Goal: Submit feedback/report problem: Submit feedback/report problem

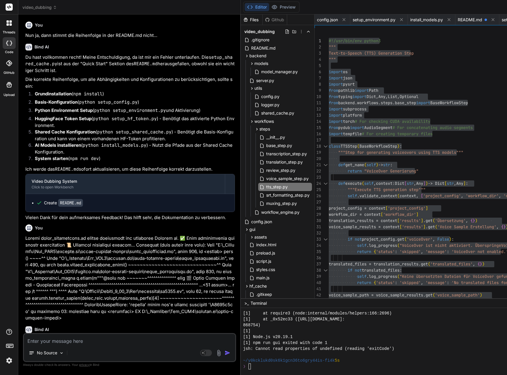
scroll to position [5901, 0]
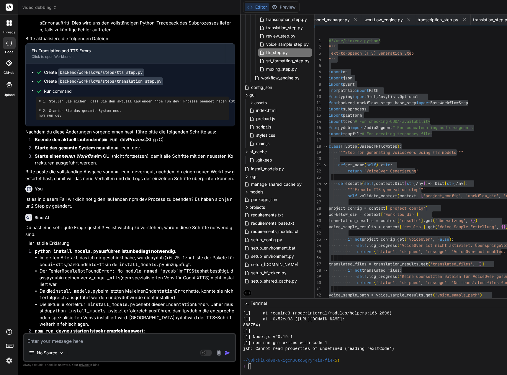
click at [47, 340] on textarea at bounding box center [129, 339] width 211 height 11
type textarea "N"
type textarea "x"
type textarea "Nu"
type textarea "x"
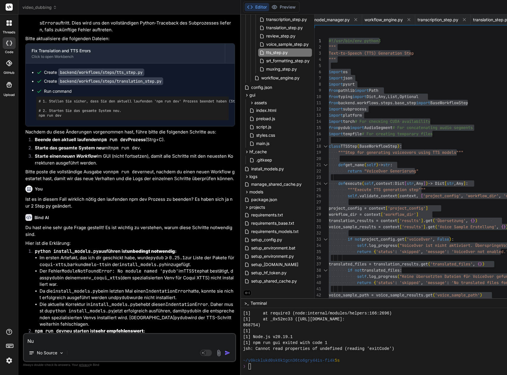
type textarea "Nun"
type textarea "x"
type textarea "Nun"
type textarea "x"
type textarea "Nun s"
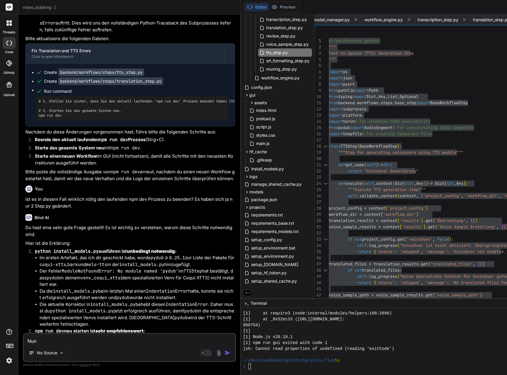
type textarea "x"
type textarea "Nun si"
type textarea "x"
type textarea "Nun sin"
type textarea "x"
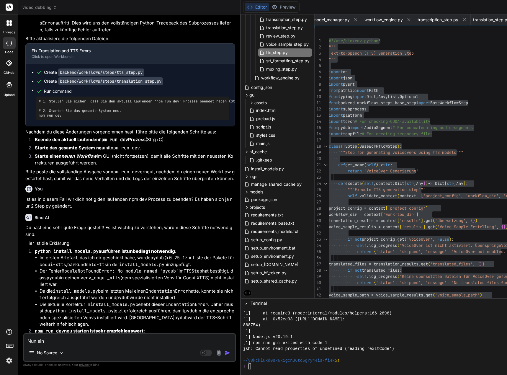
type textarea "Nun sind"
type textarea "x"
type textarea "Nun sind"
type textarea "x"
type textarea "Nun sind z"
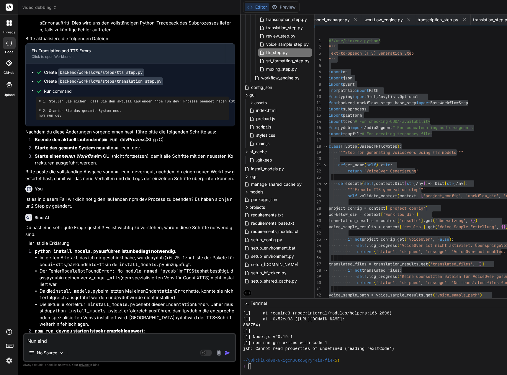
type textarea "x"
type textarea "Nun sind zw"
type textarea "x"
type textarea "Nun sind zwa"
type textarea "x"
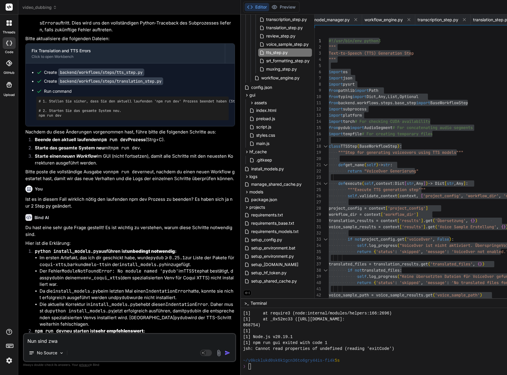
type textarea "Nun sind zwar"
type textarea "x"
type textarea "Nun sind zwar"
type textarea "x"
type textarea "Nun sind zwar k"
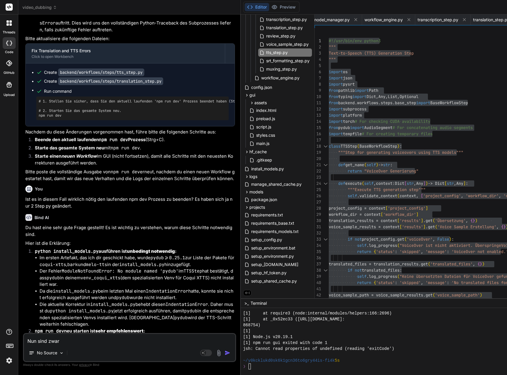
type textarea "x"
type textarea "Nun sind zwar ke"
type textarea "x"
type textarea "Nun sind zwar kei"
type textarea "x"
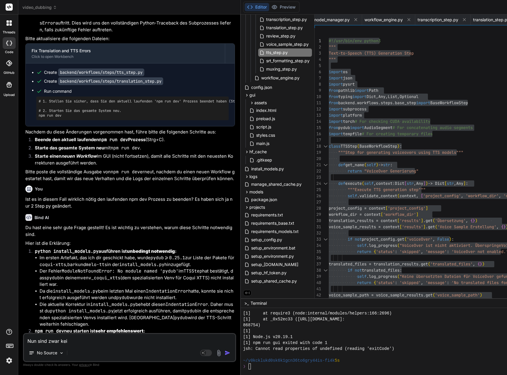
type textarea "Nun sind zwar kein"
type textarea "x"
type textarea "Nun sind zwar keine"
type textarea "x"
type textarea "Nun sind zwar keine"
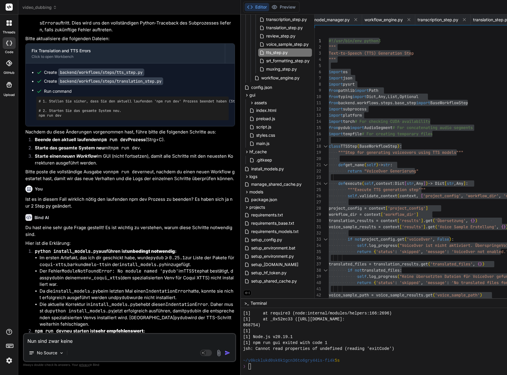
type textarea "x"
type textarea "Nun sind zwar keine S"
type textarea "x"
type textarea "Nun sind zwar keine So"
type textarea "x"
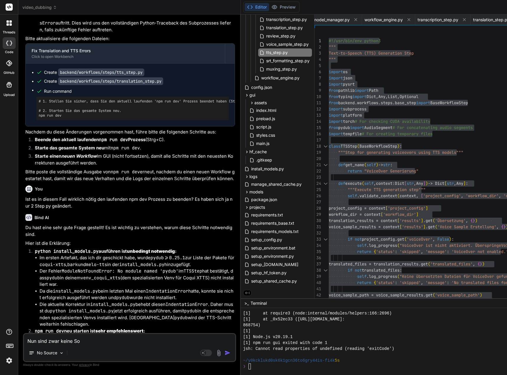
type textarea "Nun sind zwar keine Son"
type textarea "x"
type textarea "Nun sind zwar keine Sond"
type textarea "x"
type textarea "Nun sind zwar keine Sonde"
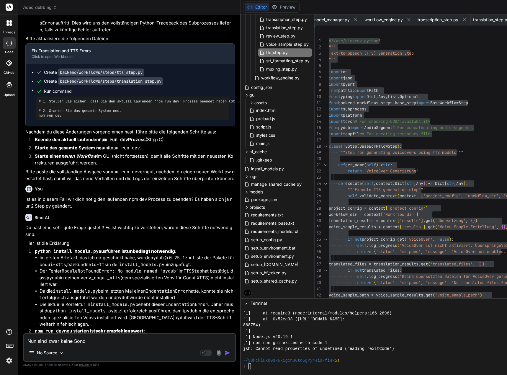
type textarea "x"
type textarea "Nun sind zwar keine Sonder"
type textarea "x"
type textarea "Nun sind zwar keine Sonderz"
type textarea "x"
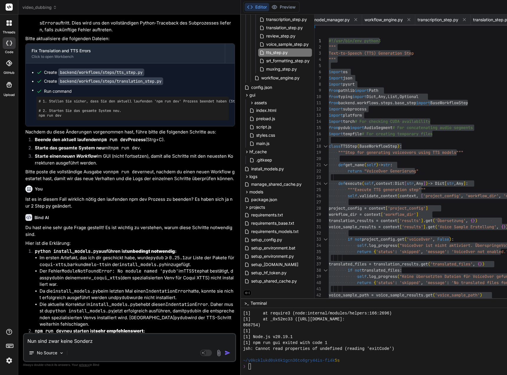
type textarea "Nun sind zwar keine Sonderze"
type textarea "x"
type textarea "Nun sind zwar keine Sonderzei"
type textarea "x"
type textarea "Nun sind zwar keine Sonderzeic"
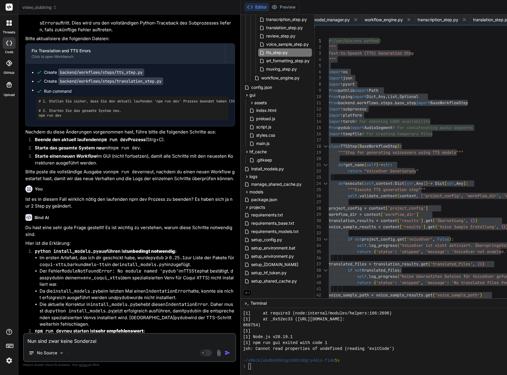
type textarea "x"
type textarea "Nun sind zwar keine Sonderzeich"
type textarea "x"
type textarea "Nun sind zwar keine Sonderzeiche"
type textarea "x"
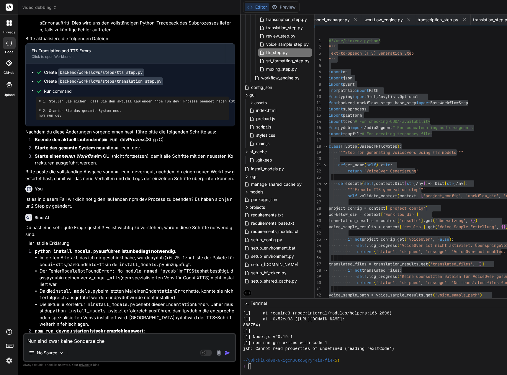
type textarea "Nun sind zwar keine Sonderzeichen"
type textarea "x"
type textarea "Nun sind zwar keine Sonderzeichen"
type textarea "x"
type textarea "Nun sind zwar keine Sonderzeichen m"
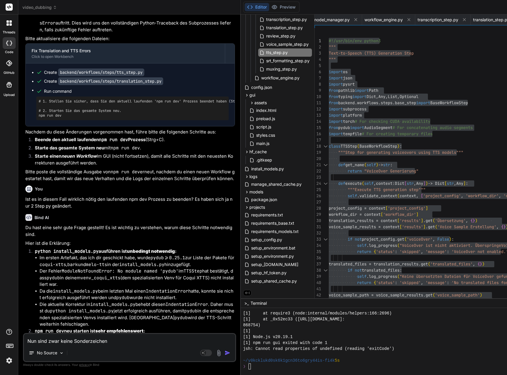
type textarea "x"
type textarea "Nun sind zwar keine Sonderzeichen me"
type textarea "x"
type textarea "Nun sind zwar keine Sonderzeichen meh"
type textarea "x"
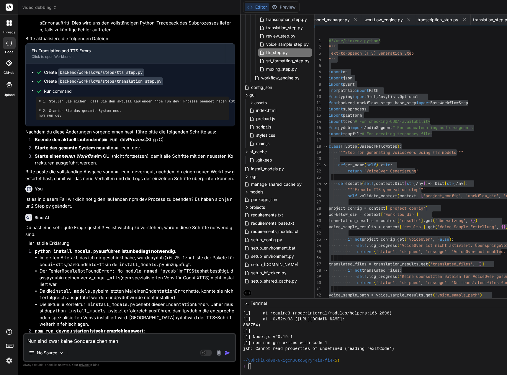
type textarea "Nun sind zwar keine Sonderzeichen mehr"
type textarea "x"
type textarea "Nun sind zwar keine Sonderzeichen mehr"
type textarea "x"
type textarea "Nun sind zwar keine Sonderzeichen mehr i"
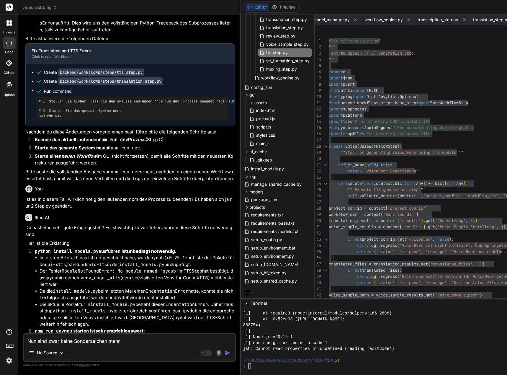
type textarea "x"
type textarea "Nun sind zwar keine Sonderzeichen mehr in"
type textarea "x"
type textarea "Nun sind zwar keine Sonderzeichen mehr in"
type textarea "x"
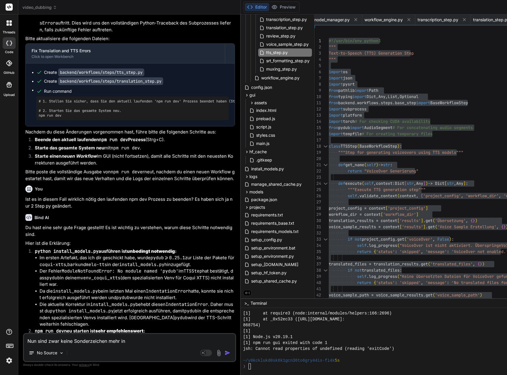
type textarea "Nun sind zwar keine Sonderzeichen mehr in d"
type textarea "x"
type textarea "Nun sind zwar keine Sonderzeichen mehr in de"
type textarea "x"
type textarea "Nun sind zwar keine Sonderzeichen mehr in der"
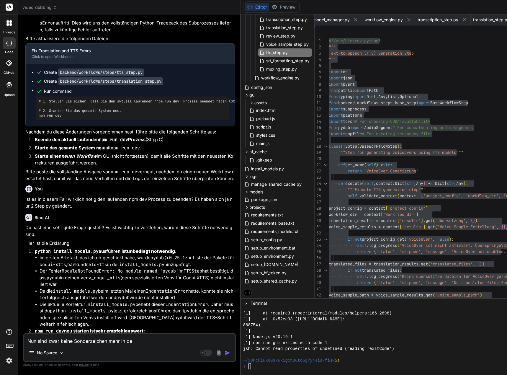
type textarea "x"
type textarea "Nun sind zwar keine Sonderzeichen mehr in der"
type textarea "x"
type textarea "Nun sind zwar keine Sonderzeichen mehr in der ü"
type textarea "x"
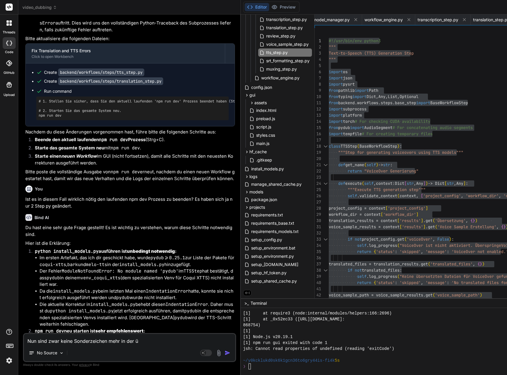
type textarea "Nun sind zwar keine Sonderzeichen mehr in der üb"
type textarea "x"
type textarea "Nun sind zwar keine Sonderzeichen mehr in der übe"
type textarea "x"
type textarea "Nun sind zwar keine Sonderzeichen mehr in der über"
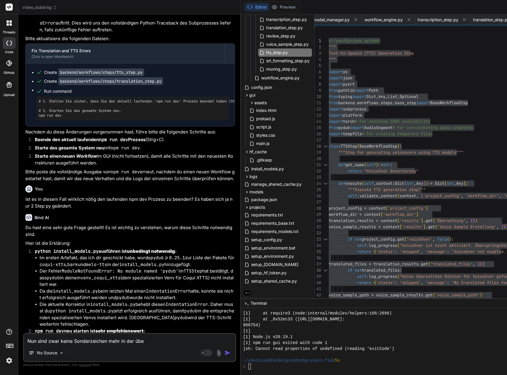
type textarea "x"
type textarea "Nun sind zwar keine Sonderzeichen mehr in der übers"
type textarea "x"
type textarea "Nun sind zwar keine Sonderzeichen mehr in der überse"
type textarea "x"
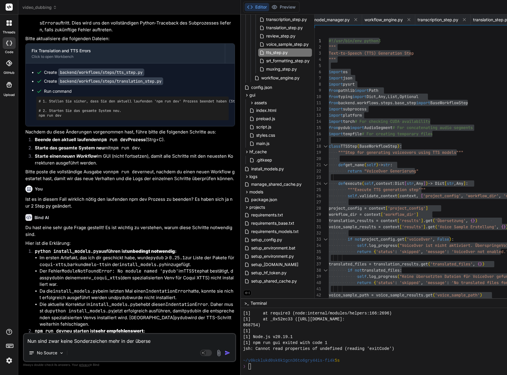
type textarea "Nun sind zwar keine Sonderzeichen mehr in der überset"
type textarea "x"
type textarea "Nun sind zwar keine Sonderzeichen mehr in der übersetz"
type textarea "x"
type textarea "Nun sind zwar keine Sonderzeichen mehr in der übersetzt"
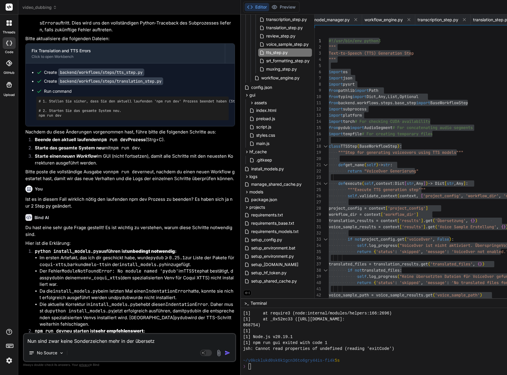
type textarea "x"
type textarea "Nun sind zwar keine Sonderzeichen mehr in der übersetzte"
type textarea "x"
type textarea "Nun sind zwar keine Sonderzeichen mehr in der übersetzten"
type textarea "x"
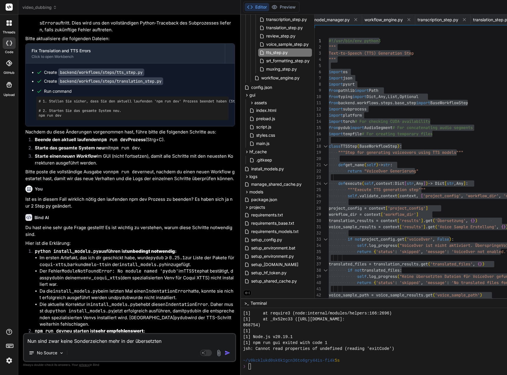
type textarea "Nun sind zwar keine Sonderzeichen mehr in der übersetzten"
type textarea "x"
type textarea "Nun sind zwar keine Sonderzeichen mehr in der übersetzten S"
type textarea "x"
type textarea "Nun sind zwar keine Sonderzeichen mehr in der übersetzten SR"
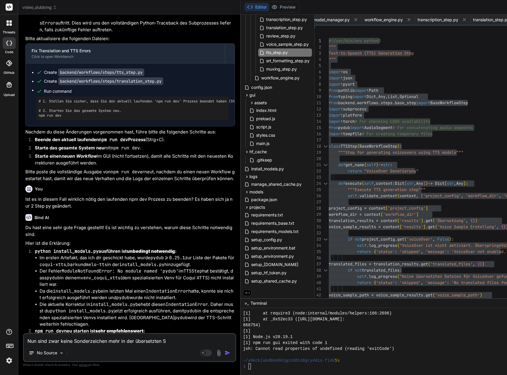
type textarea "x"
type textarea "Nun sind zwar keine Sonderzeichen mehr in der übersetzten SRT"
type textarea "x"
type textarea "Nun sind zwar keine Sonderzeichen mehr in der übersetzten SRT,"
type textarea "x"
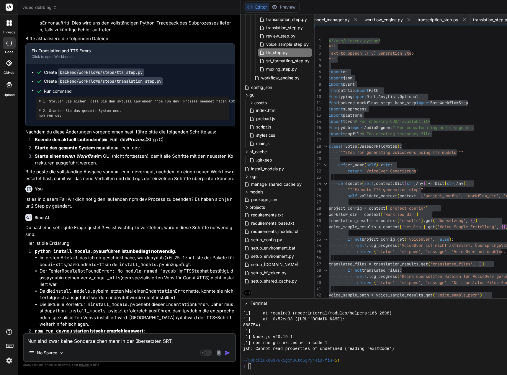
type textarea "Nun sind zwar keine Sonderzeichen mehr in der übersetzten SRT,"
type textarea "x"
type textarea "Nun sind zwar keine Sonderzeichen mehr in der übersetzten SRT, a"
type textarea "x"
type textarea "Nun sind zwar keine Sonderzeichen mehr in der übersetzten SRT, ab"
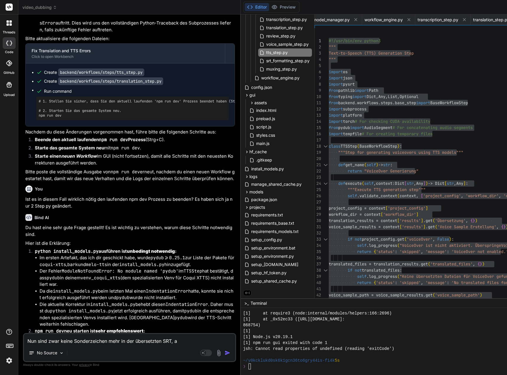
type textarea "x"
type textarea "Nun sind zwar keine Sonderzeichen mehr in der übersetzten SRT, abe"
type textarea "x"
type textarea "Nun sind zwar keine Sonderzeichen mehr in der übersetzten SRT, aber"
type textarea "x"
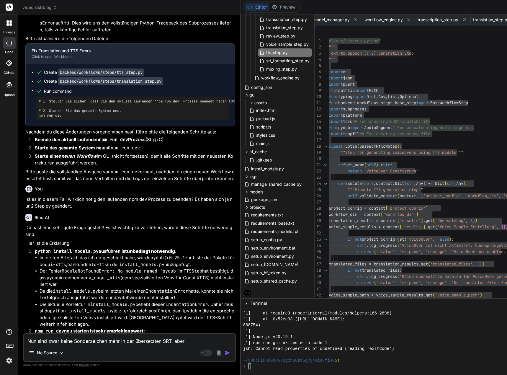
type textarea "Nun sind zwar keine Sonderzeichen mehr in der übersetzten SRT, aber"
type textarea "x"
type textarea "Nun sind zwar keine Sonderzeichen mehr in der übersetzten SRT, aber d"
type textarea "x"
type textarea "Nun sind zwar keine Sonderzeichen mehr in der übersetzten SRT, aber da"
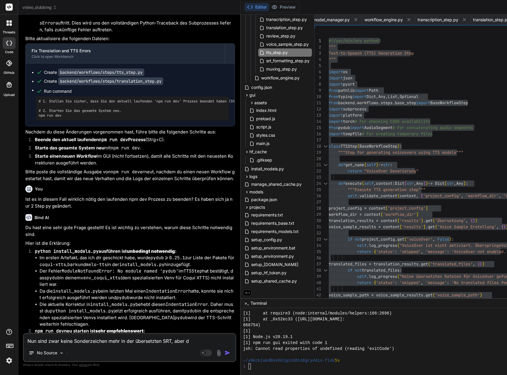
type textarea "x"
type textarea "Nun sind zwar keine Sonderzeichen mehr in der übersetzten SRT, aber daf"
type textarea "x"
type textarea "Nun sind zwar keine Sonderzeichen mehr in der übersetzten SRT, aber dafü"
type textarea "x"
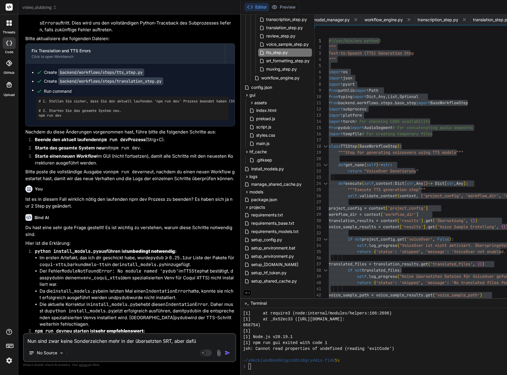
type textarea "Nun sind zwar keine Sonderzeichen mehr in der übersetzten SRT, aber dafür"
type textarea "x"
type textarea "Nun sind zwar keine Sonderzeichen mehr in der übersetzten SRT, aber dafü"
type textarea "x"
type textarea "Nun sind zwar keine Sonderzeichen mehr in der übersetzten SRT, aber daf"
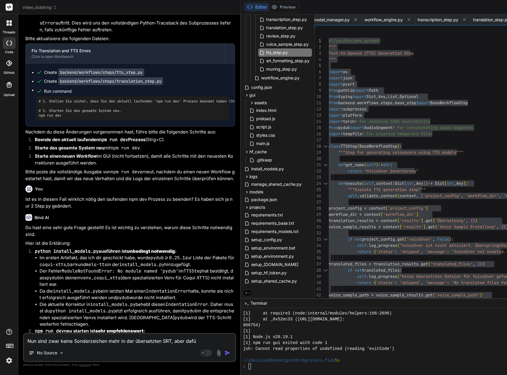
type textarea "x"
type textarea "Nun sind zwar keine Sonderzeichen mehr in der übersetzten SRT, aber da"
type textarea "x"
type textarea "Nun sind zwar keine Sonderzeichen mehr in der übersetzten SRT, aber d"
type textarea "x"
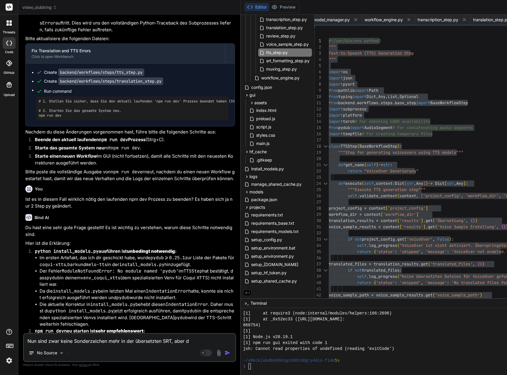
type textarea "Nun sind zwar keine Sonderzeichen mehr in der übersetzten SRT, aber"
type textarea "x"
type textarea "Nun sind zwar keine Sonderzeichen mehr in der übersetzten SRT, aber a"
type textarea "x"
type textarea "Nun sind zwar keine Sonderzeichen mehr in der übersetzten SRT, aber an"
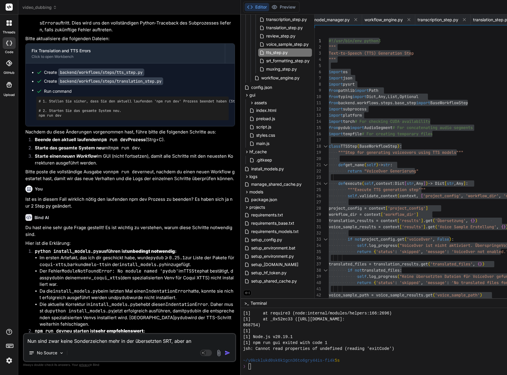
type textarea "x"
type textarea "Nun sind zwar keine Sonderzeichen mehr in der übersetzten SRT, aber an"
type textarea "x"
type textarea "Nun sind zwar keine Sonderzeichen mehr in der übersetzten SRT, aber an d"
type textarea "x"
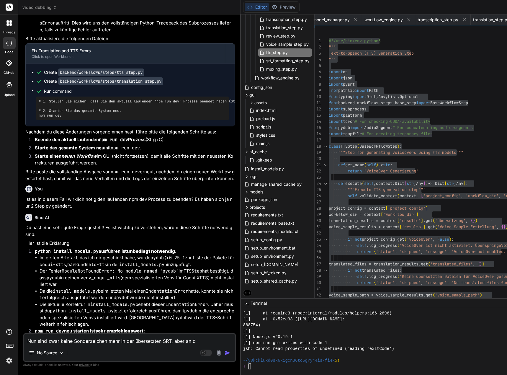
type textarea "Nun sind zwar keine Sonderzeichen mehr in der übersetzten SRT, aber an de"
type textarea "x"
type textarea "Nun sind zwar keine Sonderzeichen mehr in der übersetzten SRT, aber an den"
type textarea "x"
type textarea "Nun sind zwar keine Sonderzeichen mehr in der übersetzten SRT, aber an den"
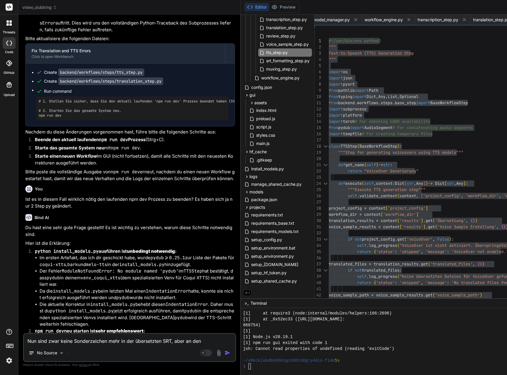
type textarea "x"
type textarea "Nun sind zwar keine Sonderzeichen mehr in der übersetzten SRT, aber an den b"
type textarea "x"
type textarea "Nun sind zwar keine Sonderzeichen mehr in der übersetzten SRT, aber an den be"
type textarea "x"
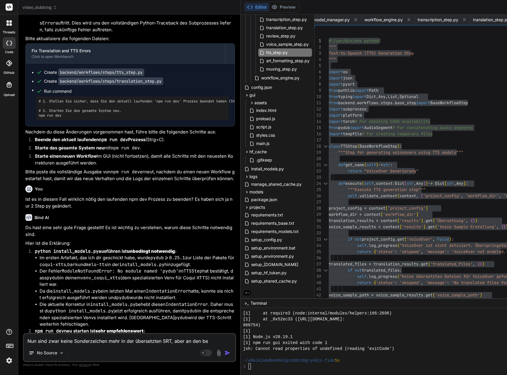
type textarea "Nun sind zwar keine Sonderzeichen mehr in der übersetzten SRT, aber an den bet"
type textarea "x"
type textarea "Nun sind zwar keine Sonderzeichen mehr in der übersetzten SRT, aber an den betr"
type textarea "x"
type textarea "Nun sind zwar keine Sonderzeichen mehr in der übersetzten SRT, aber an den betro"
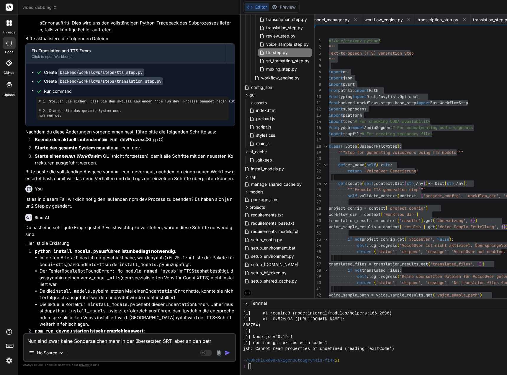
type textarea "x"
type textarea "Nun sind zwar keine Sonderzeichen mehr in der übersetzten SRT, aber an den betr…"
type textarea "x"
type textarea "Nun sind zwar keine Sonderzeichen mehr in der übersetzten SRT, aber an den betr…"
type textarea "x"
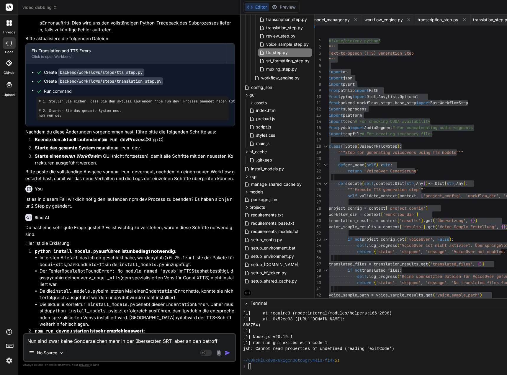
type textarea "Nun sind zwar keine Sonderzeichen mehr in der übersetzten SRT, aber an den betr…"
type textarea "x"
type textarea "Nun sind zwar keine Sonderzeichen mehr in der übersetzten SRT, aber an den betr…"
type textarea "x"
type textarea "Nun sind zwar keine Sonderzeichen mehr in der übersetzten SRT, aber an den betr…"
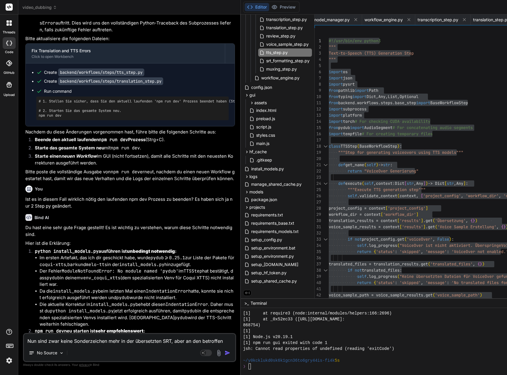
type textarea "x"
type textarea "Nun sind zwar keine Sonderzeichen mehr in der übersetzten SRT, aber an den betr…"
type textarea "x"
type textarea "Nun sind zwar keine Sonderzeichen mehr in der übersetzten SRT, aber an den betr…"
type textarea "x"
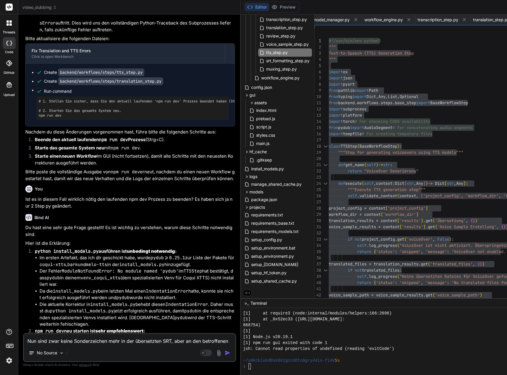
type textarea "Nun sind zwar keine Sonderzeichen mehr in der übersetzten SRT, aber an den betr…"
type textarea "x"
type textarea "Nun sind zwar keine Sonderzeichen mehr in der übersetzten SRT, aber an den betr…"
type textarea "x"
type textarea "Nun sind zwar keine Sonderzeichen mehr in der übersetzten SRT, aber an den betr…"
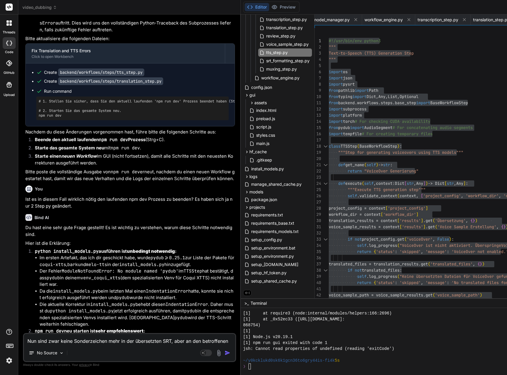
type textarea "x"
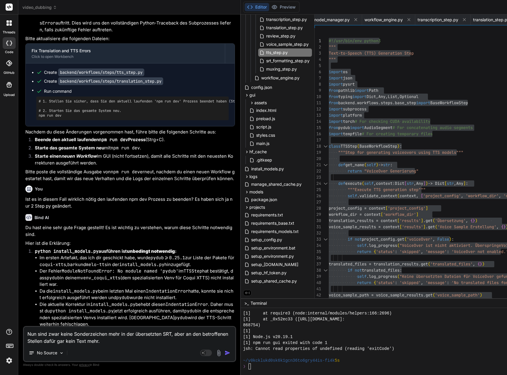
click at [105, 343] on textarea "Nun sind zwar keine Sonderzeichen mehr in der übersetzten SRT, aber an den betr…" at bounding box center [129, 336] width 211 height 18
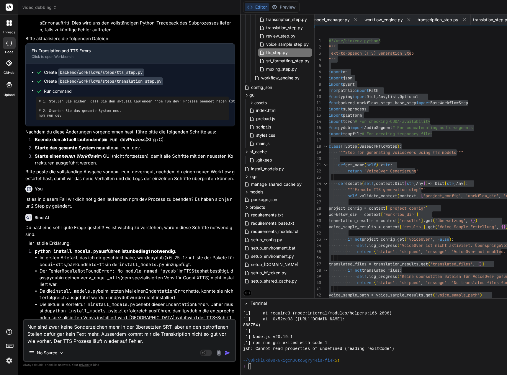
click at [140, 341] on textarea "Nun sind zwar keine Sonderzeichen mehr in der übersetzten SRT, aber an den betr…" at bounding box center [129, 332] width 211 height 25
click at [144, 343] on textarea "Nun sind zwar keine Sonderzeichen mehr in der übersetzten SRT, aber an den betr…" at bounding box center [129, 332] width 211 height 25
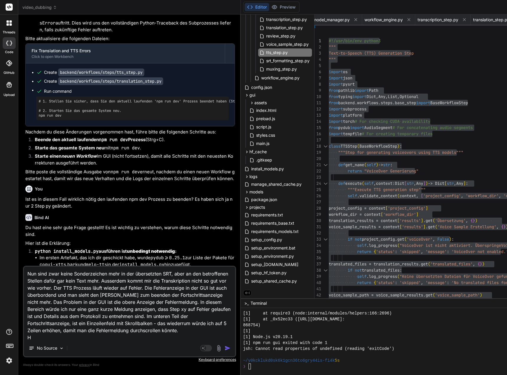
scroll to position [1, 0]
click at [107, 335] on textarea "Nun sind zwar keine Sonderzeichen mehr in der übersetzten SRT, aber an den betr…" at bounding box center [129, 302] width 211 height 73
click at [128, 330] on textarea "Nun sind zwar keine Sonderzeichen mehr in der übersetzten SRT, aber an den betr…" at bounding box center [129, 302] width 211 height 73
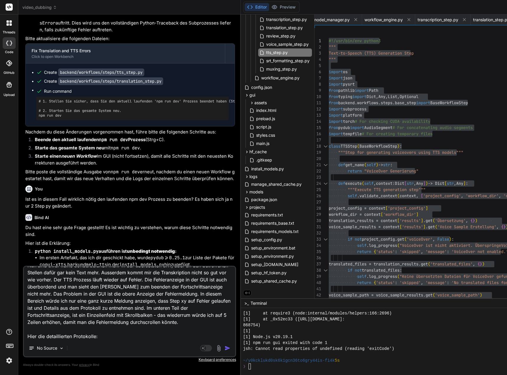
paste textarea "[8] 8996-37-55 01:99:12,892 - loremip.dolors.ametc_adipisc - ELIT - Seddoeiusmo…"
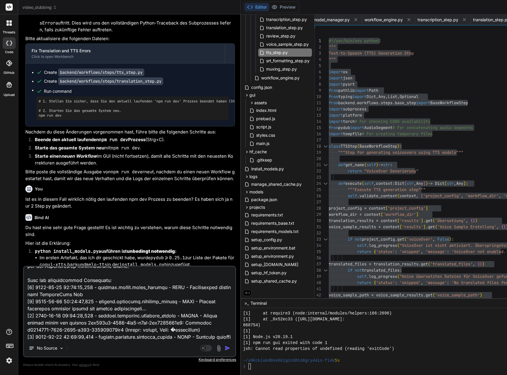
scroll to position [0, 0]
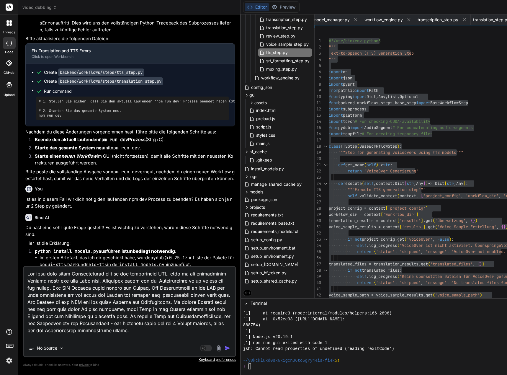
click at [126, 331] on textarea at bounding box center [129, 302] width 211 height 73
click at [141, 338] on textarea at bounding box center [129, 302] width 211 height 73
click at [163, 336] on textarea at bounding box center [129, 302] width 211 height 73
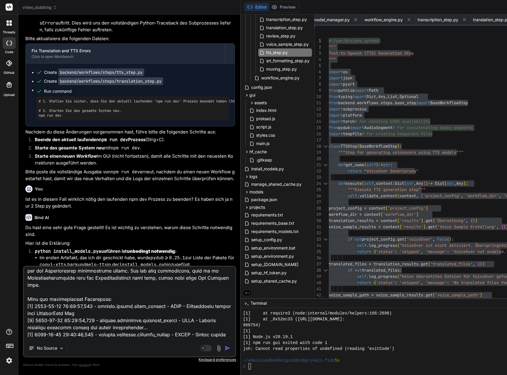
click at [230, 346] on img "button" at bounding box center [228, 348] width 6 height 6
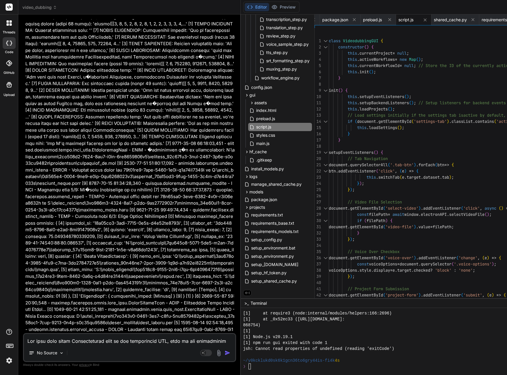
scroll to position [75554, 0]
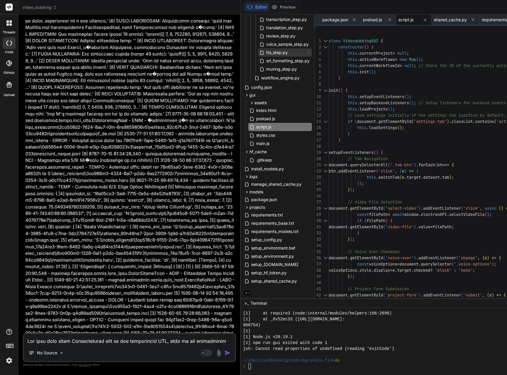
click at [288, 51] on span "tts_step.py" at bounding box center [277, 52] width 23 height 7
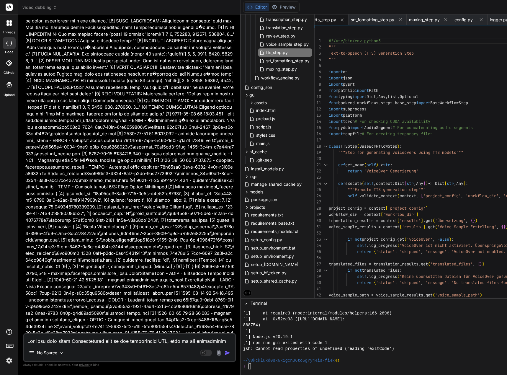
scroll to position [6, 0]
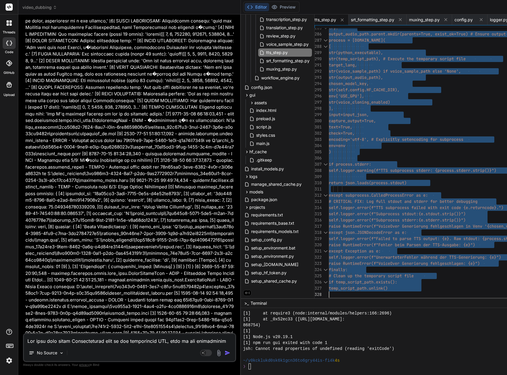
drag, startPoint x: 334, startPoint y: 40, endPoint x: 365, endPoint y: 343, distance: 304.3
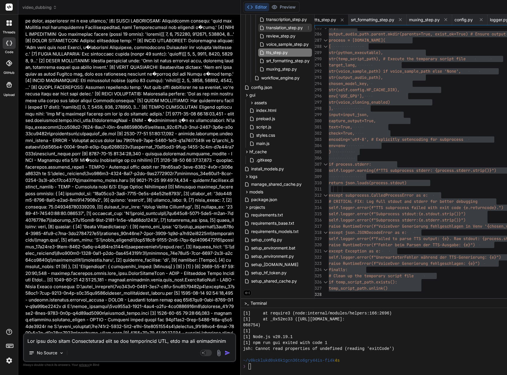
click at [291, 27] on span "translation_step.py" at bounding box center [285, 27] width 38 height 7
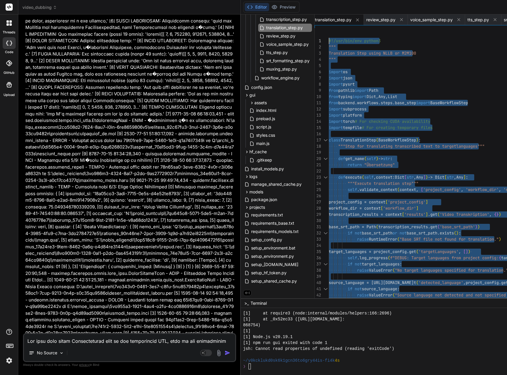
drag, startPoint x: 338, startPoint y: 295, endPoint x: 343, endPoint y: -6, distance: 300.4
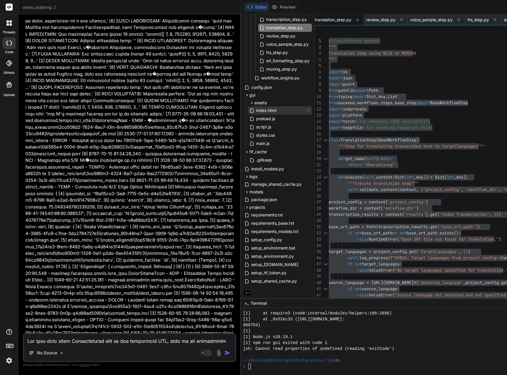
scroll to position [105, 0]
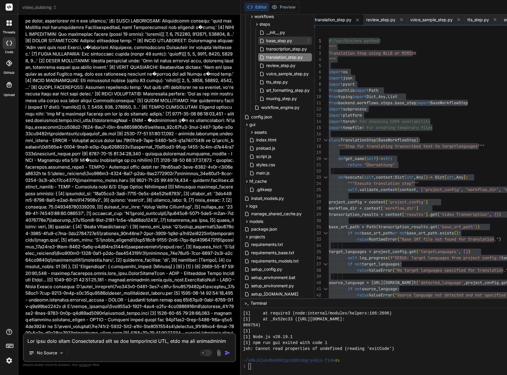
click at [284, 41] on span "base_step.py" at bounding box center [279, 40] width 27 height 7
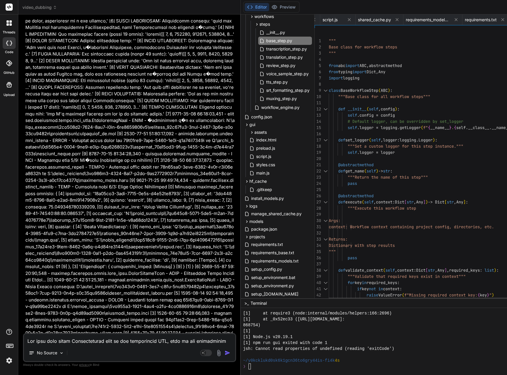
scroll to position [6, 0]
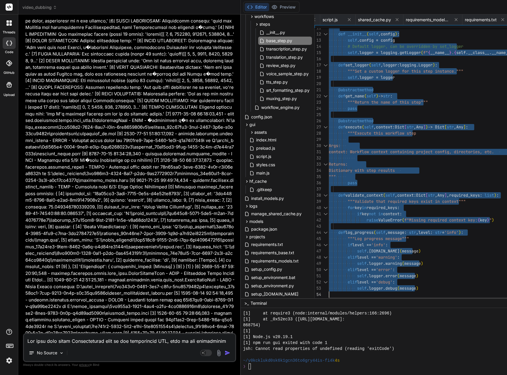
drag, startPoint x: 333, startPoint y: 39, endPoint x: 359, endPoint y: 347, distance: 309.4
drag, startPoint x: 282, startPoint y: 107, endPoint x: 289, endPoint y: 106, distance: 7.5
click at [282, 107] on span "workflow_engine.py" at bounding box center [281, 107] width 40 height 7
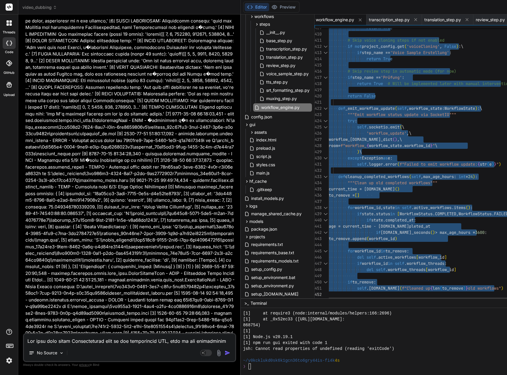
drag, startPoint x: 334, startPoint y: 39, endPoint x: 356, endPoint y: 375, distance: 336.8
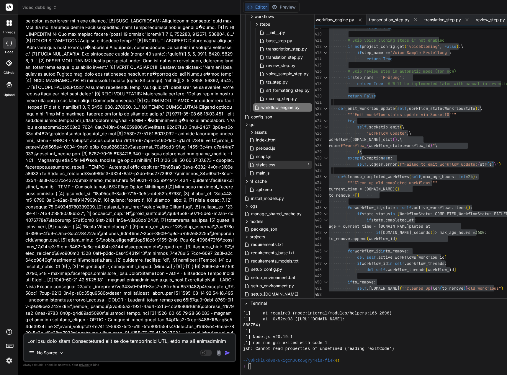
drag, startPoint x: 276, startPoint y: 166, endPoint x: 279, endPoint y: 164, distance: 3.4
click at [276, 166] on span "styles.css" at bounding box center [266, 164] width 20 height 7
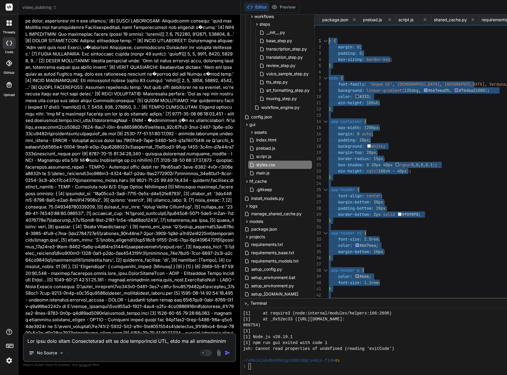
drag, startPoint x: 338, startPoint y: 293, endPoint x: 329, endPoint y: -36, distance: 329.1
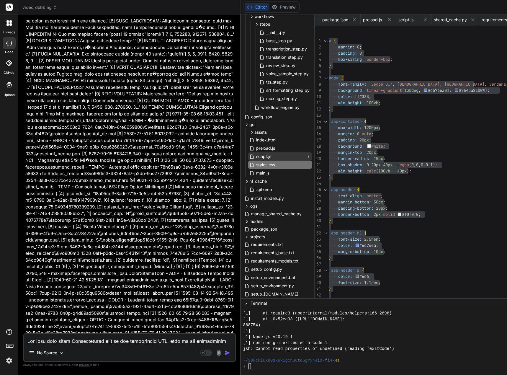
click at [279, 156] on div "script.js" at bounding box center [280, 156] width 64 height 8
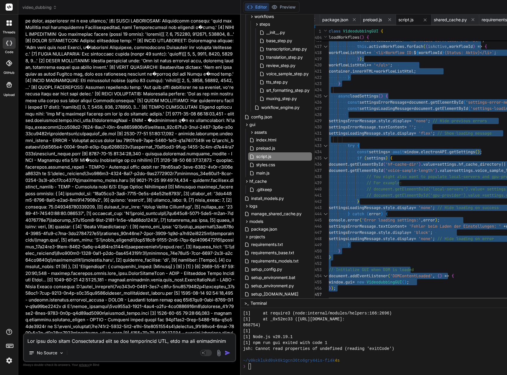
drag, startPoint x: 333, startPoint y: 39, endPoint x: 382, endPoint y: 385, distance: 349.2
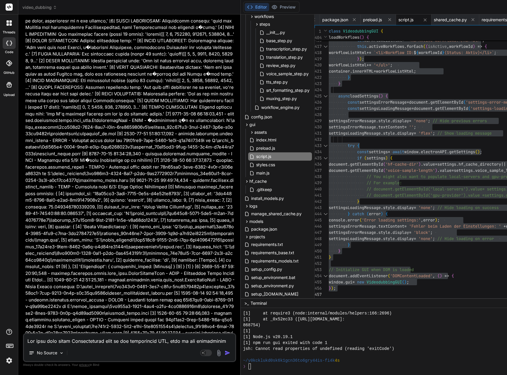
scroll to position [75571, 0]
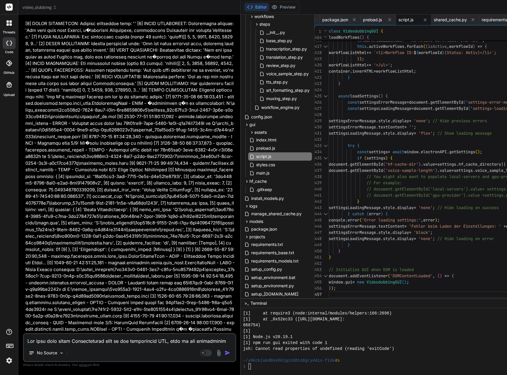
click at [60, 339] on textarea at bounding box center [129, 339] width 211 height 11
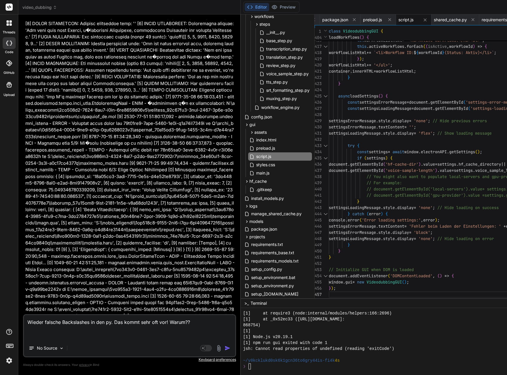
click at [57, 333] on textarea "Wieder falsche Backslashes in den py. Das kommt sehr oft vor! Warum??" at bounding box center [129, 327] width 211 height 25
paste textarea "[0] ERROR: [server.py] Unexpected error importing WorkflowEngine: invalid synta…"
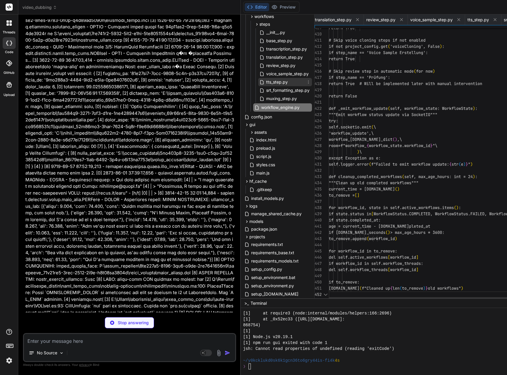
scroll to position [0, 598]
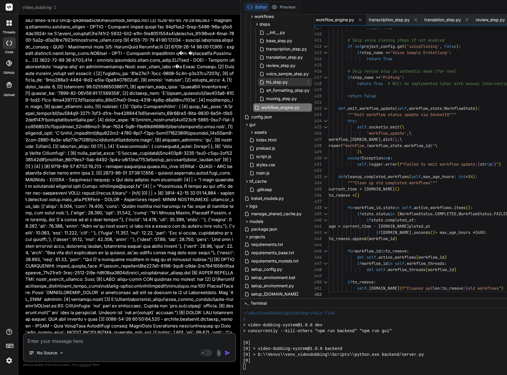
click at [284, 82] on span "tts_step.py" at bounding box center [277, 81] width 23 height 7
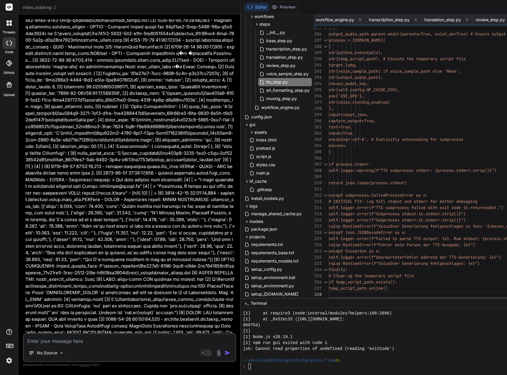
scroll to position [6, 0]
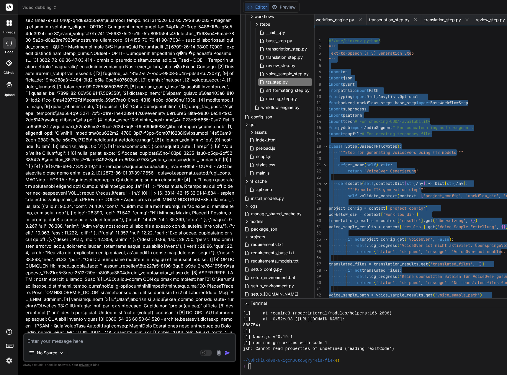
drag, startPoint x: 338, startPoint y: 294, endPoint x: 358, endPoint y: -36, distance: 330.8
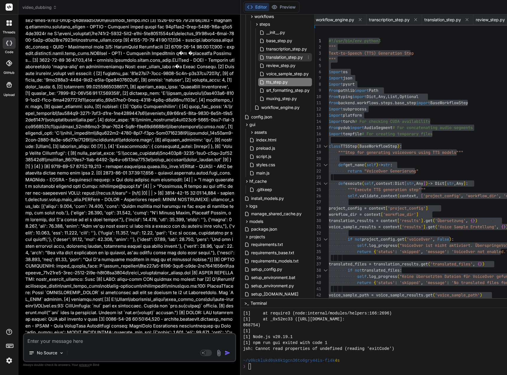
click at [292, 57] on span "translation_step.py" at bounding box center [285, 57] width 38 height 7
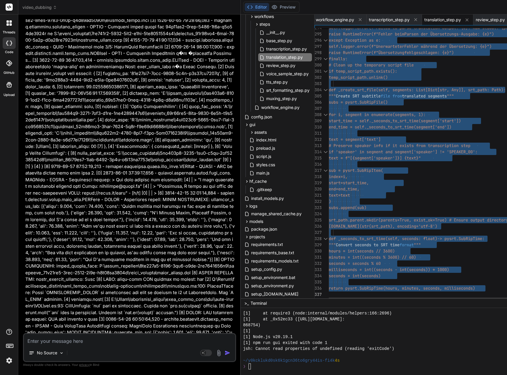
drag, startPoint x: 334, startPoint y: 40, endPoint x: 354, endPoint y: 374, distance: 334.6
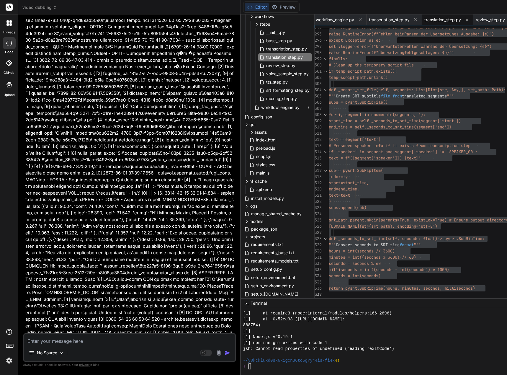
click at [284, 110] on span "workflow_engine.py" at bounding box center [281, 107] width 40 height 7
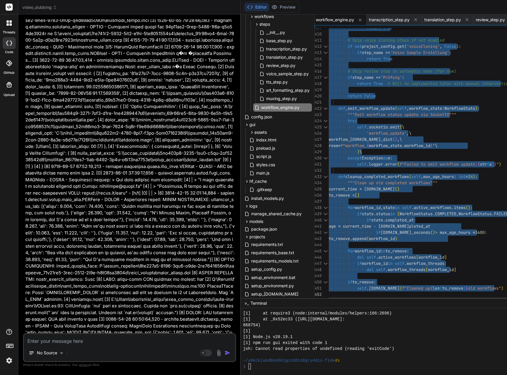
drag, startPoint x: 333, startPoint y: 40, endPoint x: 361, endPoint y: 367, distance: 328.0
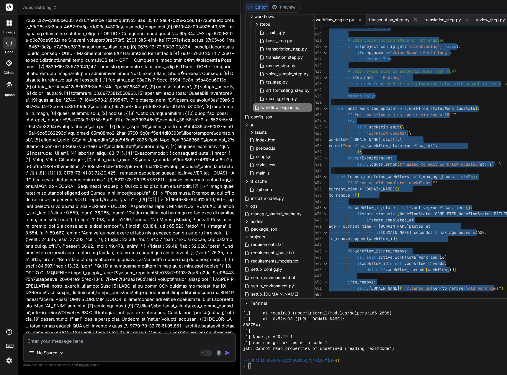
type textarea "workflow_state.to_dict(),\ room=f"workflow_{workflow_state.workflow_id}"\ )\ ex…"
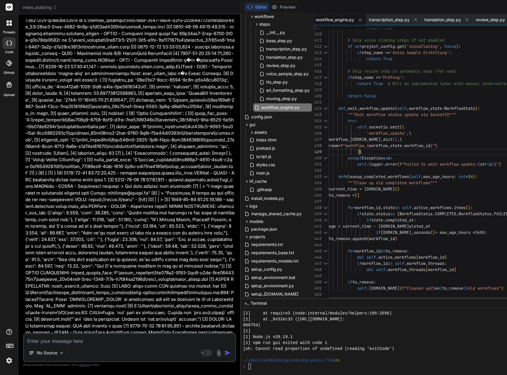
click at [43, 340] on textarea at bounding box center [129, 339] width 211 height 11
type textarea "I"
type textarea "x"
type textarea "In"
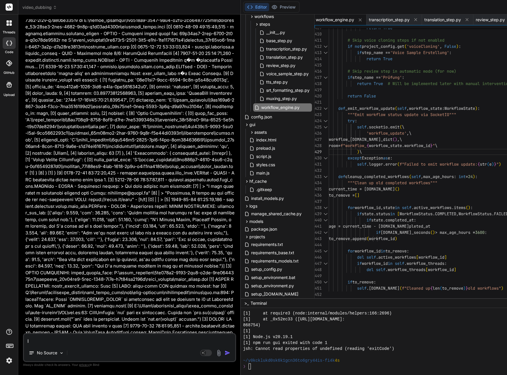
type textarea "x"
type textarea "In"
type textarea "x"
type textarea "In d"
type textarea "x"
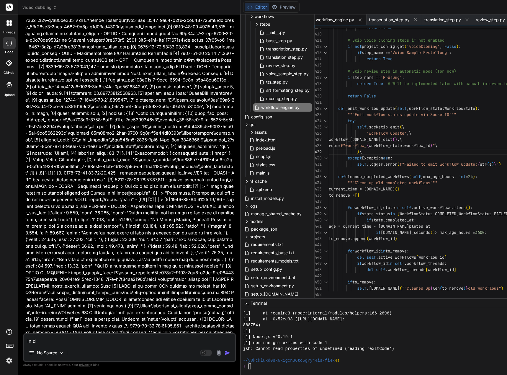
type textarea "In de"
type textarea "x"
type textarea "In der"
type textarea "x"
type textarea "In der"
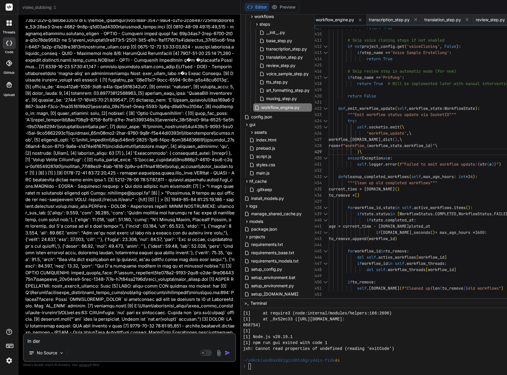
type textarea "x"
type textarea "In der w"
type textarea "x"
type textarea "In der wo"
type textarea "x"
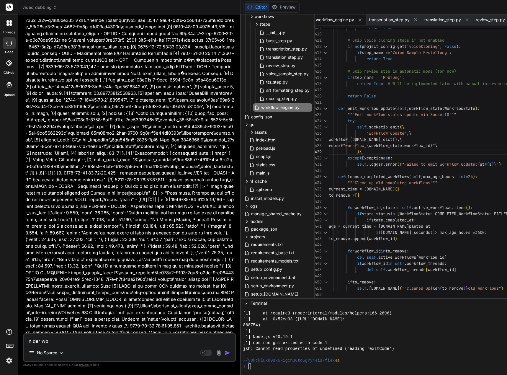
type textarea "In der wor"
type textarea "x"
type textarea "In der work"
type textarea "x"
type textarea "In der workf"
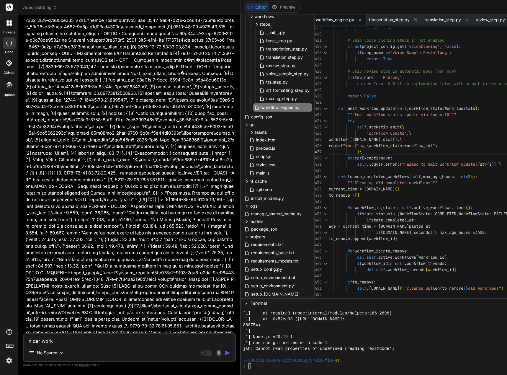
type textarea "x"
type textarea "In der workfl"
type textarea "x"
type textarea "In der workflo"
type textarea "x"
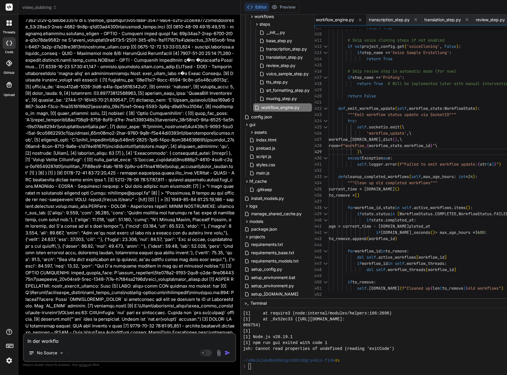
type textarea "In der workflow"
type textarea "x"
type textarea "In der workflow_"
type textarea "x"
type textarea "In der workflow_e"
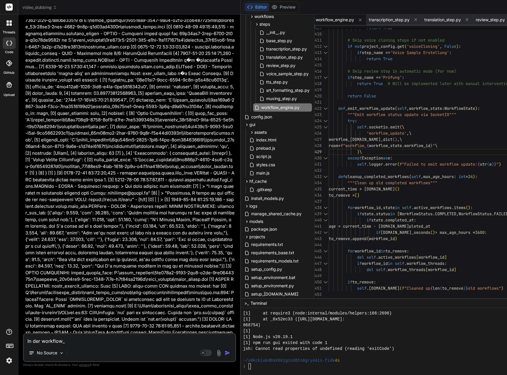
type textarea "x"
type textarea "In der workflow_en"
type textarea "x"
type textarea "In der workflow_eng"
type textarea "x"
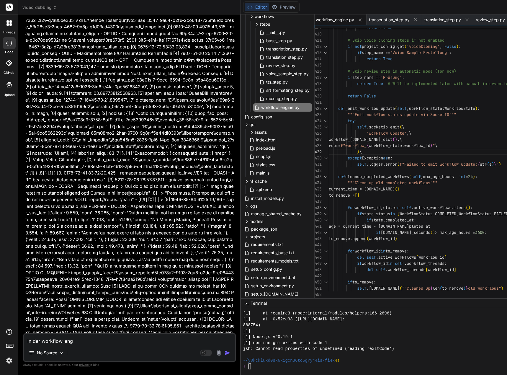
type textarea "In der workflow_engi"
type textarea "x"
type textarea "In der workflow_engin"
type textarea "x"
type textarea "In der workflow_engine"
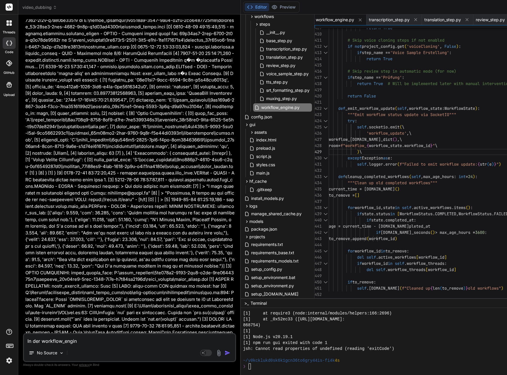
type textarea "x"
type textarea "In der workflow_engine."
type textarea "x"
type textarea "In der workflow_engine.p"
type textarea "x"
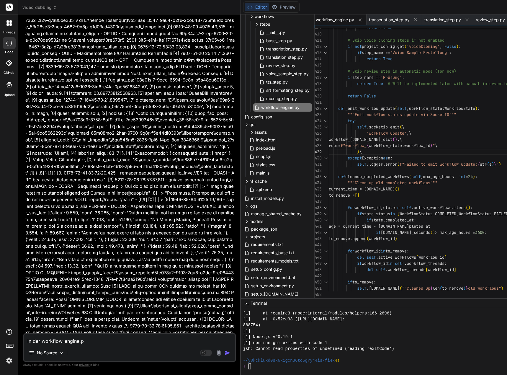
type textarea "In der workflow_engine.py"
type textarea "x"
type textarea "In der workflow_engine.py"
type textarea "x"
type textarea "In der workflow_engine.py i"
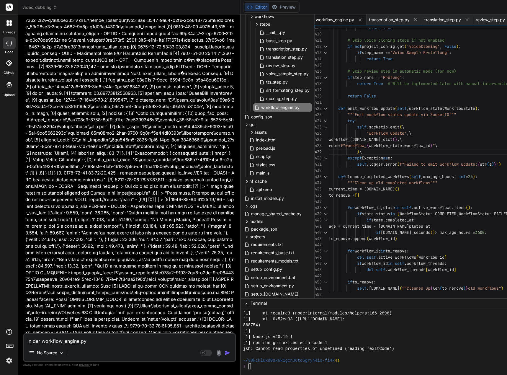
type textarea "x"
type textarea "In der workflow_engine.py is"
type textarea "x"
type textarea "In der workflow_engine.py ist"
type textarea "x"
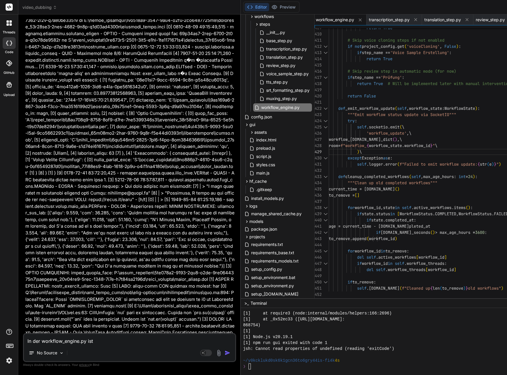
type textarea "In der workflow_engine.py ist"
type textarea "x"
type textarea "In der workflow_engine.py ist i"
type textarea "x"
type textarea "In der workflow_engine.py ist in"
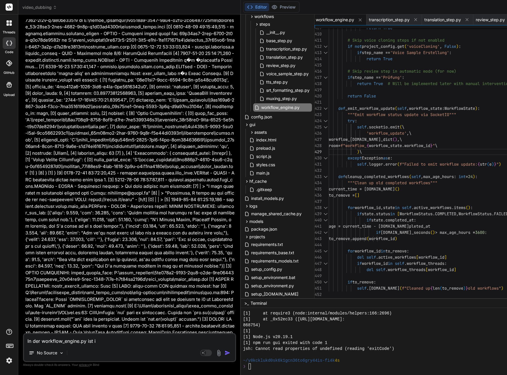
type textarea "x"
type textarea "In der workflow_engine.py ist in"
type textarea "x"
type textarea "In der workflow_engine.py ist in Z"
type textarea "x"
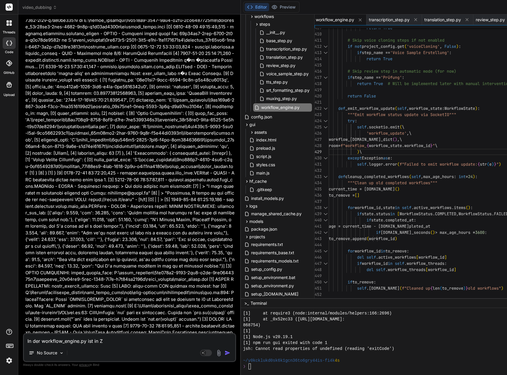
type textarea "In der workflow_engine.py ist in Ze"
type textarea "x"
type textarea "In der workflow_engine.py ist in Zei"
type textarea "x"
type textarea "In der workflow_engine.py ist in Zeil"
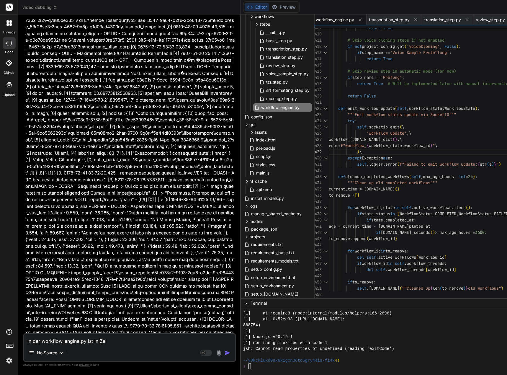
type textarea "x"
type textarea "In der workflow_engine.py ist in Zeile"
type textarea "x"
type textarea "In der workflow_engine.py ist in Zeile"
type textarea "x"
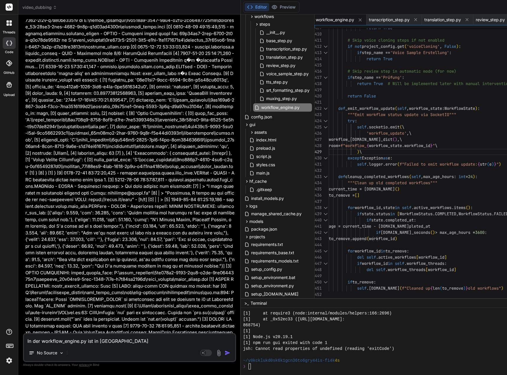
type textarea "In der workflow_engine.py ist in Zeile 4"
type textarea "x"
type textarea "In der workflow_engine.py ist in Zeile 42"
type textarea "x"
type textarea "In der workflow_engine.py ist in Zeile 429"
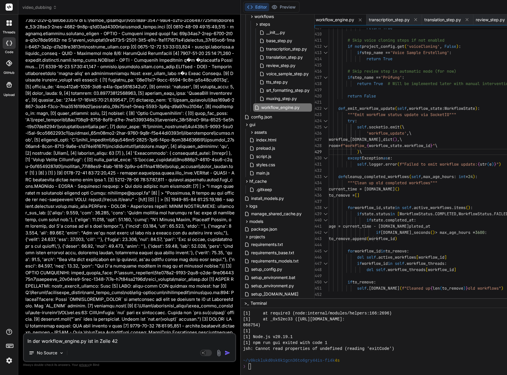
type textarea "x"
type textarea "In der workflow_engine.py ist in Zeile 429"
type textarea "x"
type textarea "In der workflow_engine.py ist in Zeile 429 i"
type textarea "x"
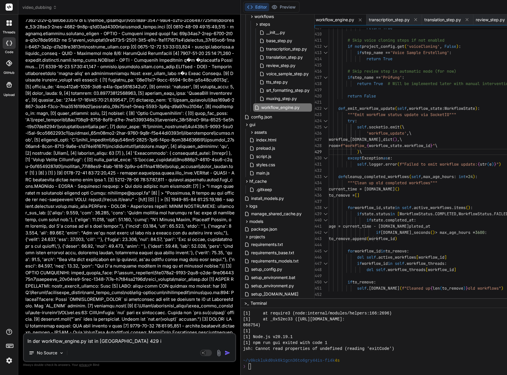
type textarea "In der workflow_engine.py ist in Zeile 429 im"
type textarea "x"
type textarea "In der workflow_engine.py ist in Zeile 429 imm"
type textarea "x"
type textarea "In der workflow_engine.py ist in Zeile 429 imme"
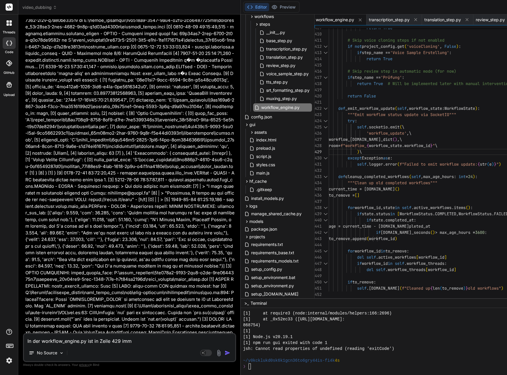
type textarea "x"
type textarea "In der workflow_engine.py ist in Zeile 429 immer"
type textarea "x"
type textarea "In der workflow_engine.py ist in Zeile 429 immer"
type textarea "x"
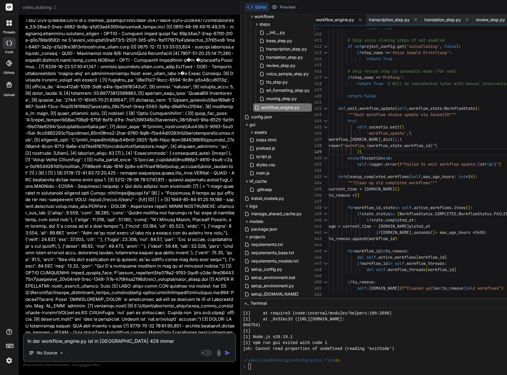
type textarea "In der workflow_engine.py ist in Zeile 429 immer n"
type textarea "x"
type textarea "In der workflow_engine.py ist in Zeile 429 immer no"
type textarea "x"
type textarea "In der workflow_engine.py ist in Zeile 429 immer noc"
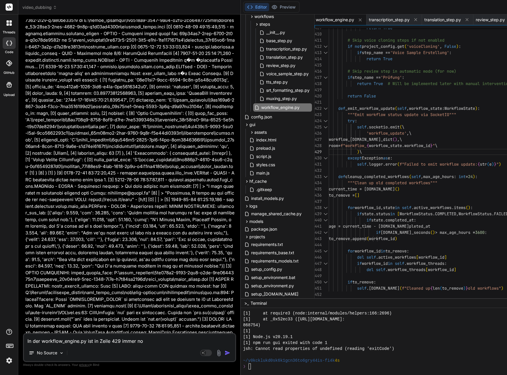
type textarea "x"
type textarea "In der workflow_engine.py ist in Zeile 429 immer noch"
type textarea "x"
type textarea "In der workflow_engine.py ist in Zeile 429 immer noch"
type textarea "x"
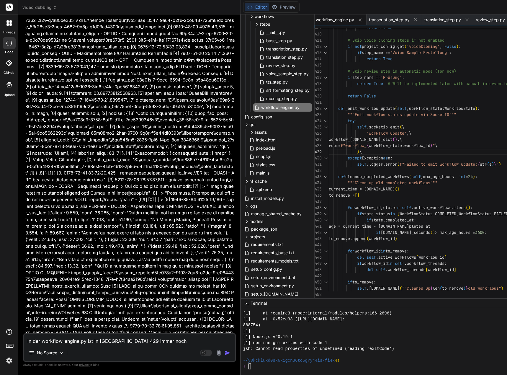
type textarea "In der workflow_engine.py ist in Zeile 429 immer noch e"
type textarea "x"
type textarea "In der workflow_engine.py ist in Zeile 429 immer noch ei"
type textarea "x"
type textarea "In der workflow_engine.py ist in Zeile 429 immer noch ein"
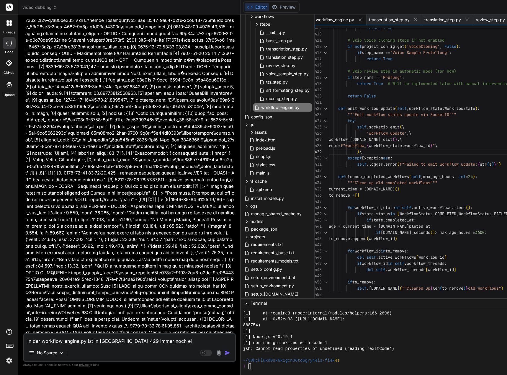
type textarea "x"
type textarea "In der workflow_engine.py ist in Zeile 429 immer noch ein"
type textarea "x"
type textarea "In der workflow_engine.py ist in Zeile 429 immer noch ein f"
type textarea "x"
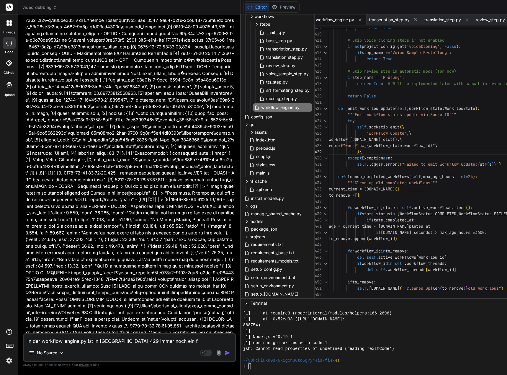
type textarea "In der workflow_engine.py ist in Zeile 429 immer noch ein fa"
type textarea "x"
type textarea "In der workflow_engine.py ist in Zeile 429 immer noch ein fal"
type textarea "x"
type textarea "In der workflow_engine.py ist in Zeile 429 immer noch ein fals"
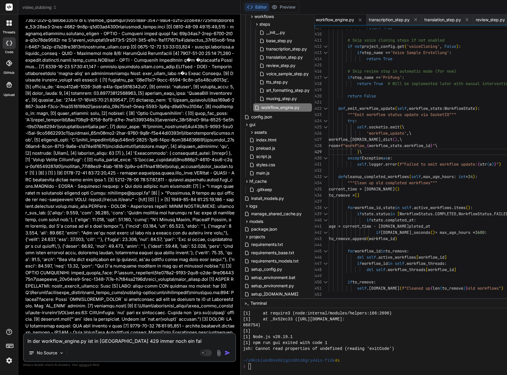
type textarea "x"
type textarea "In der workflow_engine.py ist in Zeile 429 immer noch ein falsc"
type textarea "x"
type textarea "In der workflow_engine.py ist in Zeile 429 immer noch ein falsch"
type textarea "x"
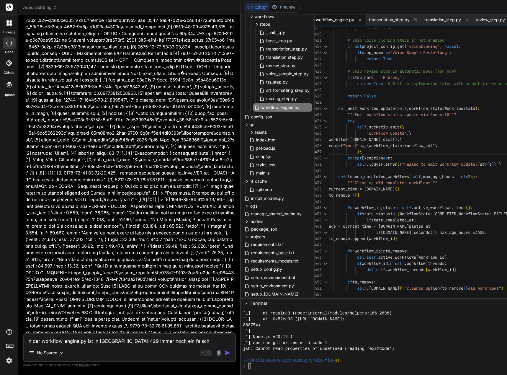
type textarea "In der workflow_engine.py ist in Zeile 429 immer noch ein falsche"
type textarea "x"
type textarea "In der workflow_engine.py ist in Zeile 429 immer noch ein falscher"
type textarea "x"
type textarea "In der workflow_engine.py ist in Zeile 429 immer noch ein falscher"
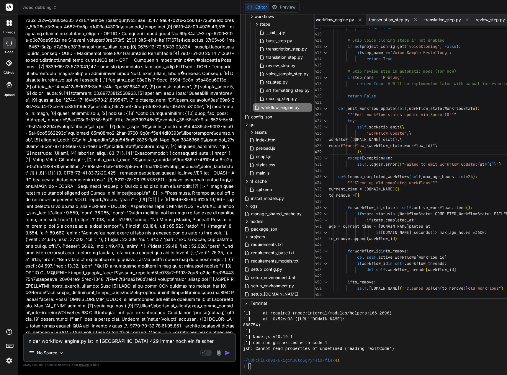
type textarea "x"
type textarea "In der workflow_engine.py ist in Zeile 429 immer noch ein falscher B"
type textarea "x"
type textarea "In der workflow_engine.py ist in Zeile 429 immer noch ein falscher Ba"
type textarea "x"
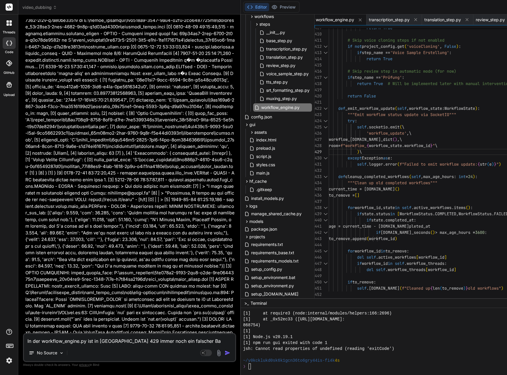
type textarea "In der workflow_engine.py ist in Zeile 429 immer noch ein falscher Bac"
type textarea "x"
type textarea "In der workflow_engine.py ist in Zeile 429 immer noch ein falscher Back"
type textarea "x"
type textarea "In der workflow_engine.py ist in Zeile 429 immer noch ein falscher Backs"
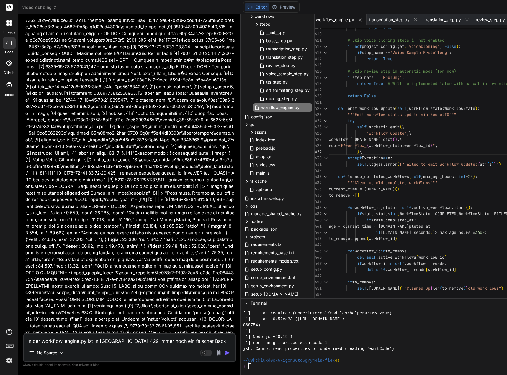
type textarea "x"
type textarea "In der workflow_engine.py ist in Zeile 429 immer noch ein falscher Backsl"
type textarea "x"
type textarea "In der workflow_engine.py ist in Zeile 429 immer noch ein falscher Backsla"
type textarea "x"
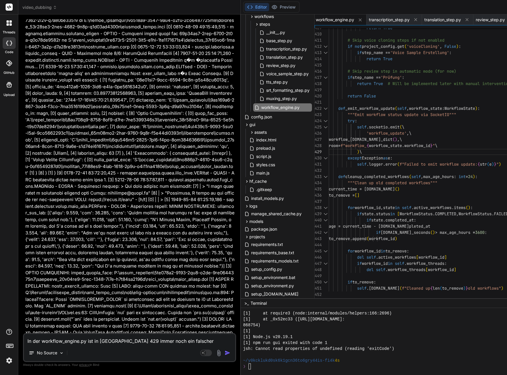
type textarea "In der workflow_engine.py ist in Zeile 429 immer noch ein falscher Backslah"
type textarea "x"
type textarea "In der workflow_engine.py ist in Zeile 429 immer noch ein falscher Backsla"
type textarea "x"
type textarea "In der workflow_engine.py ist in Zeile 429 immer noch ein falscher Backsl"
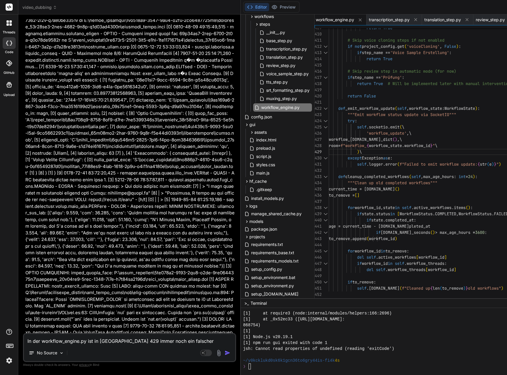
type textarea "x"
type textarea "In der workflow_engine.py ist in Zeile 429 immer noch ein falscher Backsla"
type textarea "x"
type textarea "In der workflow_engine.py ist in Zeile 429 immer noch ein falscher Backslas"
type textarea "x"
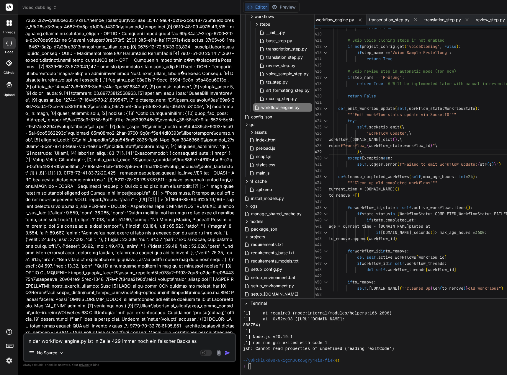
type textarea "In der workflow_engine.py ist in Zeile 429 immer noch ein falscher Backslash"
type textarea "x"
type textarea "In der workflow_engine.py ist in Zeile 429 immer noch ein falscher Backslash."
type textarea "x"
type textarea "In der workflow_engine.py ist min Zeile 429 immer noch ein falscher Backslash."
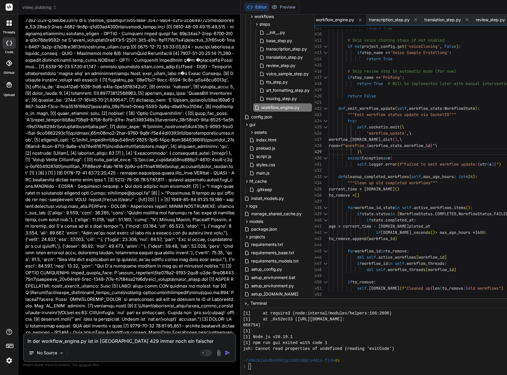
type textarea "x"
type textarea "In der workflow_engine.py ist mein Zeile 429 immer noch ein falscher Backslash."
type textarea "x"
type textarea "In der workflow_engine.py ist meiin Zeile 429 immer noch ein falscher Backslash."
type textarea "x"
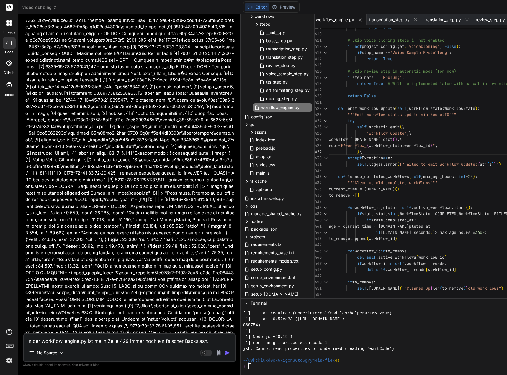
type textarea "In der workflow_engine.py ist meinin Zeile 429 immer noch ein falscher Backslas…"
type textarea "x"
type textarea "In der workflow_engine.py ist meinein Zeile 429 immer noch ein falscher Backsla…"
type textarea "x"
type textarea "In der workflow_engine.py ist meinerin Zeile 429 immer noch ein falscher Backsl…"
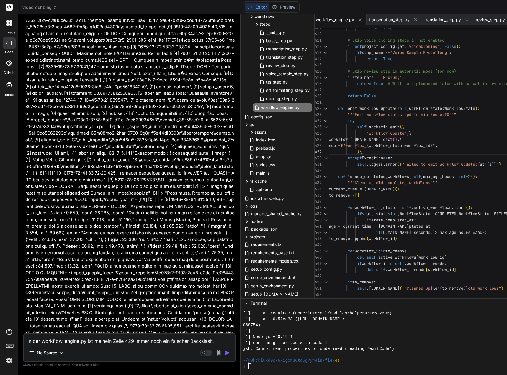
type textarea "x"
type textarea "In der workflow_engine.py ist meiner in Zeile 429 immer noch ein falscher Backs…"
type textarea "x"
type textarea "In der workflow_engine.py ist meiner Min Zeile 429 immer noch ein falscher Back…"
type textarea "x"
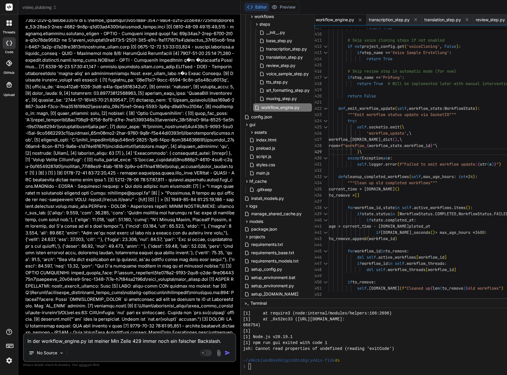
type textarea "In der workflow_engine.py ist meiner Mein Zeile 429 immer noch ein falscher Bac…"
type textarea "x"
type textarea "In der workflow_engine.py ist meiner Meiin Zeile 429 immer noch ein falscher Ba…"
type textarea "x"
type textarea "In der workflow_engine.py ist meiner Meinin Zeile 429 immer noch ein falscher B…"
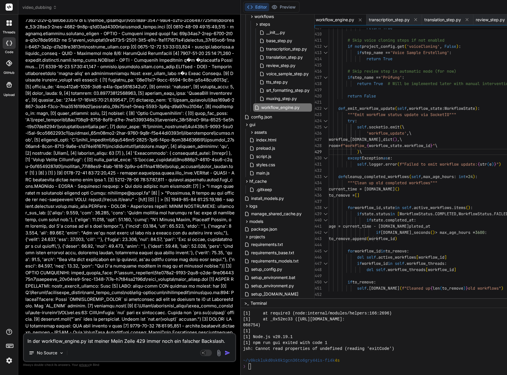
type textarea "x"
type textarea "In der workflow_engine.py ist meiner Meinuin Zeile 429 immer noch ein falscher …"
type textarea "x"
type textarea "In der workflow_engine.py ist meiner Meinunin Zeile 429 immer noch ein falscher…"
type textarea "x"
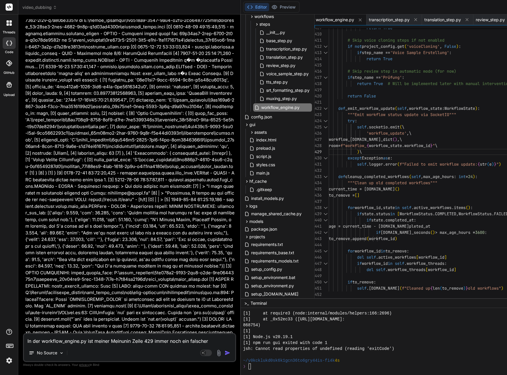
type textarea "In der workflow_engine.py ist meiner Meinungin Zeile 429 immer noch ein falsche…"
type textarea "x"
type textarea "In der workflow_engine.py ist meiner Meinung in Zeile 429 immer noch ein falsch…"
type textarea "x"
type textarea "In der workflow_engine.py ist meiner Meinung nin Zeile 429 immer noch ein falsc…"
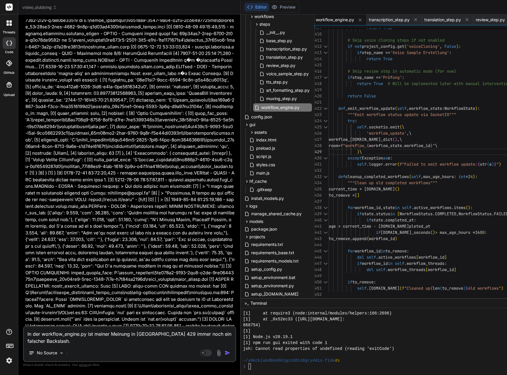
type textarea "x"
type textarea "In der workflow_engine.py ist meiner Meinung nain Zeile 429 immer noch ein fals…"
type textarea "x"
type textarea "In der workflow_engine.py ist meiner Meinung nacin Zeile 429 immer noch ein fal…"
type textarea "x"
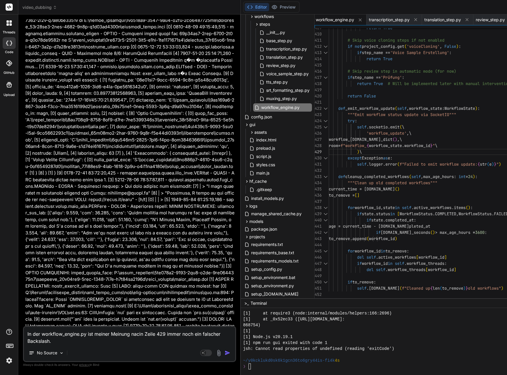
type textarea "In der workflow_engine.py ist meiner Meinung nachin Zeile 429 immer noch ein fa…"
click at [162, 333] on textarea "In der workflow_engine.py ist meiner Meinung nach in Zeile 429 immer noch ein f…" at bounding box center [129, 336] width 211 height 18
click at [90, 341] on textarea "In der workflow_engine.py ist meiner Meinung nach in Zeile 427 und 429 immer no…" at bounding box center [129, 336] width 211 height 18
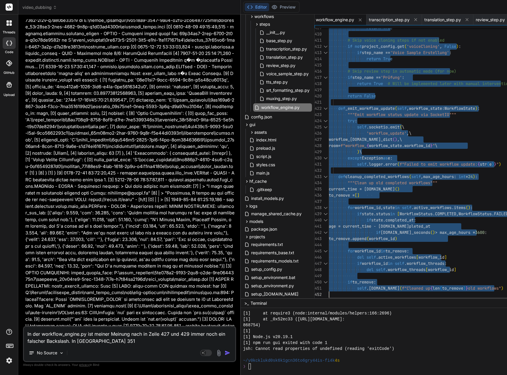
drag, startPoint x: 334, startPoint y: 40, endPoint x: 362, endPoint y: 283, distance: 244.1
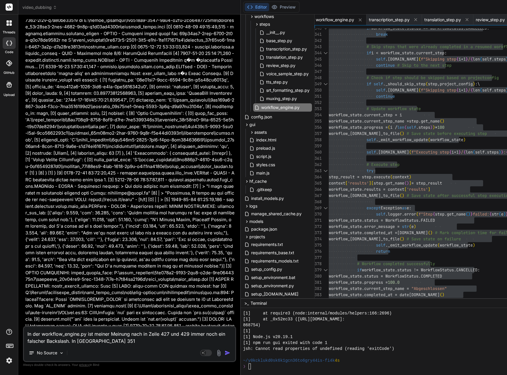
drag, startPoint x: 73, startPoint y: 342, endPoint x: 108, endPoint y: 338, distance: 35.9
click at [101, 339] on textarea "In der workflow_engine.py ist meiner Meinung nach in Zeile 427 und 429 immer no…" at bounding box center [129, 336] width 211 height 18
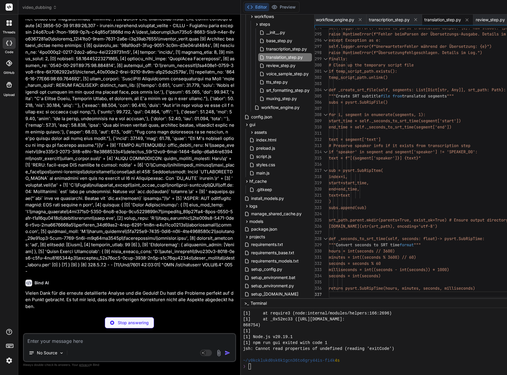
scroll to position [76289, 0]
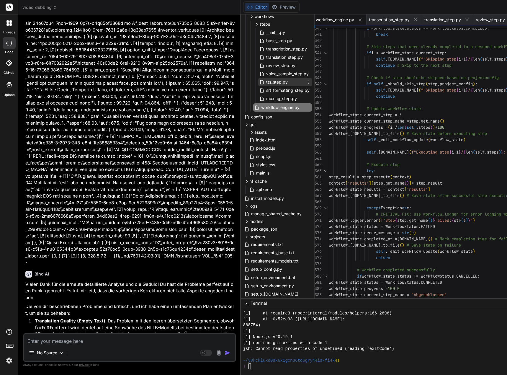
click at [286, 82] on span "tts_step.py" at bounding box center [277, 81] width 23 height 7
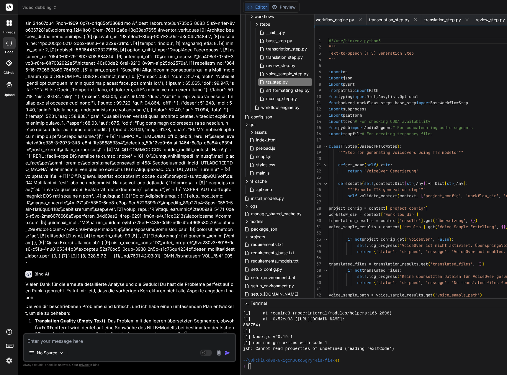
scroll to position [6, 0]
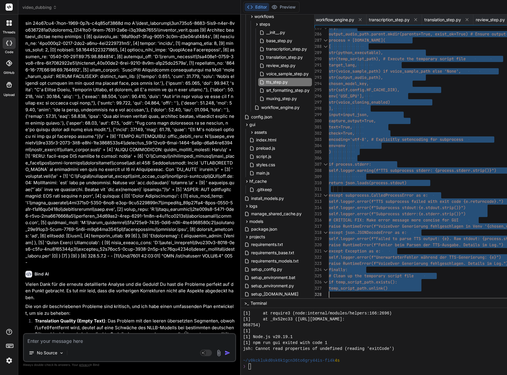
drag, startPoint x: 333, startPoint y: 40, endPoint x: 360, endPoint y: 345, distance: 306.8
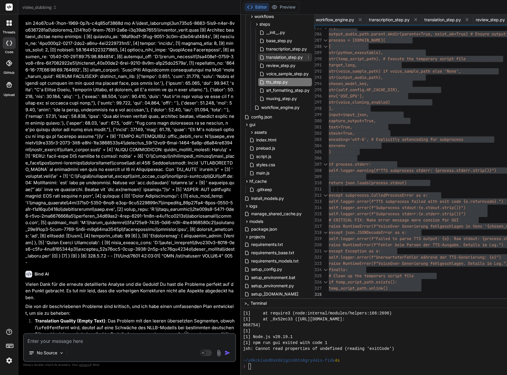
click at [289, 58] on span "translation_step.py" at bounding box center [285, 57] width 38 height 7
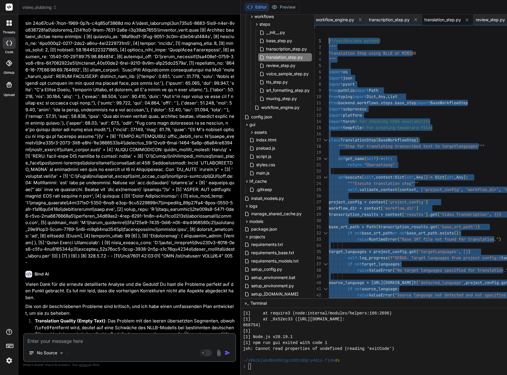
drag, startPoint x: 339, startPoint y: 294, endPoint x: 302, endPoint y: -31, distance: 326.9
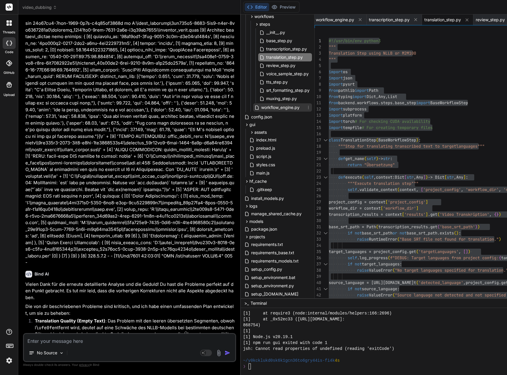
click at [292, 109] on span "workflow_engine.py" at bounding box center [281, 107] width 40 height 7
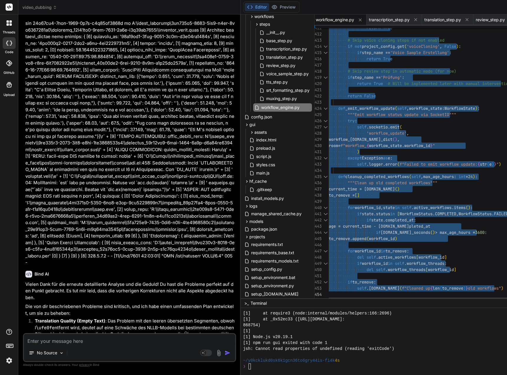
drag, startPoint x: 334, startPoint y: 40, endPoint x: 357, endPoint y: 353, distance: 313.3
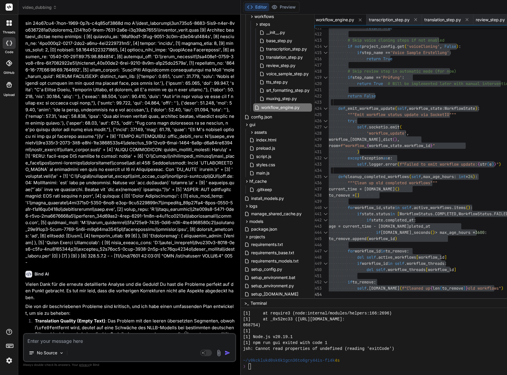
scroll to position [76361, 0]
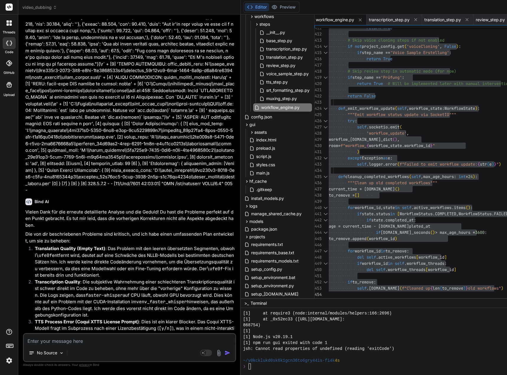
click at [59, 338] on textarea at bounding box center [129, 339] width 211 height 11
